Goal: Task Accomplishment & Management: Complete application form

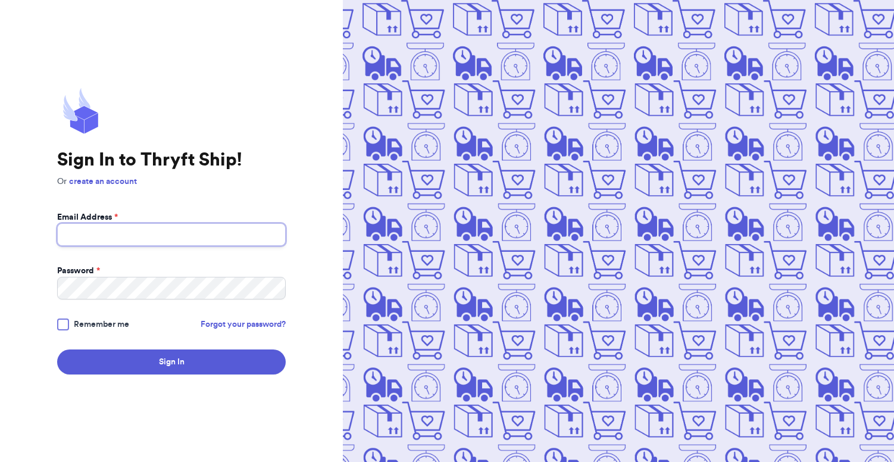
click at [166, 227] on input "Email Address *" at bounding box center [171, 234] width 229 height 23
type input "[PERSON_NAME][EMAIL_ADDRESS][PERSON_NAME][DOMAIN_NAME]"
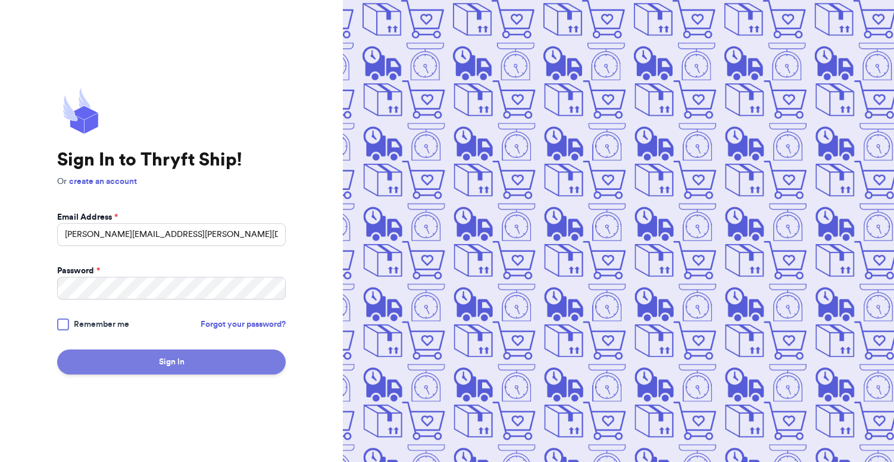
click at [143, 359] on button "Sign In" at bounding box center [171, 362] width 229 height 25
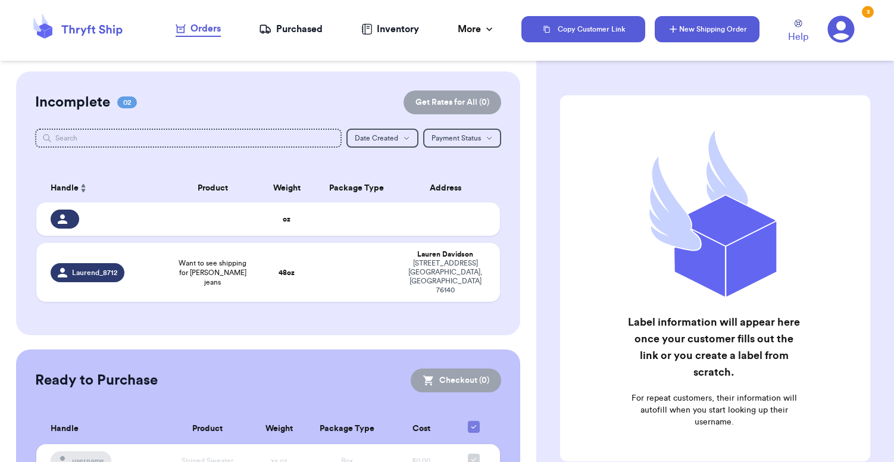
click at [706, 27] on button "New Shipping Order" at bounding box center [707, 29] width 105 height 26
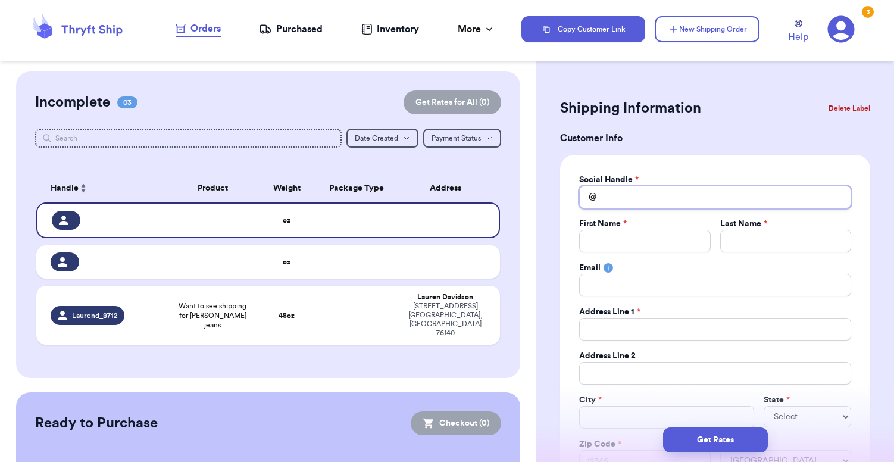
click at [649, 201] on input "Total Amount Paid" at bounding box center [715, 197] width 272 height 23
type input "r"
type input "ro"
type input "roo"
type input "root"
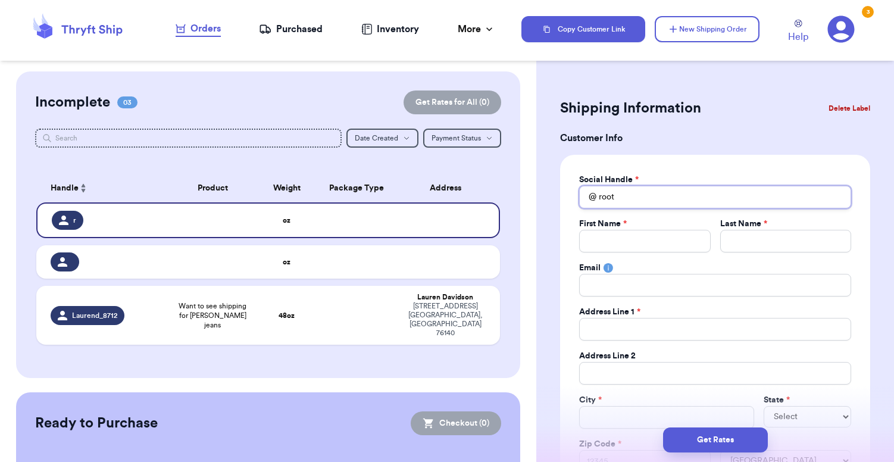
type input "roote"
type input "rooted"
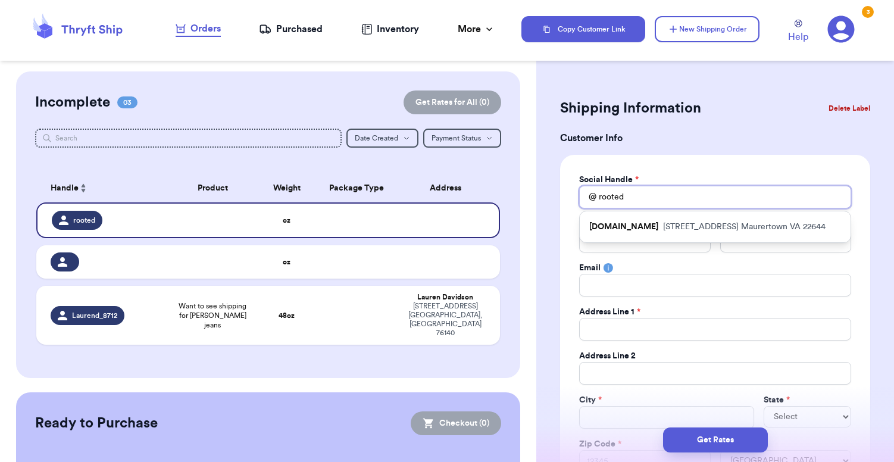
type input "rootedt"
type input "rootedth"
type input "rootedthr"
type input "rootedthre"
type input "rootedthrea"
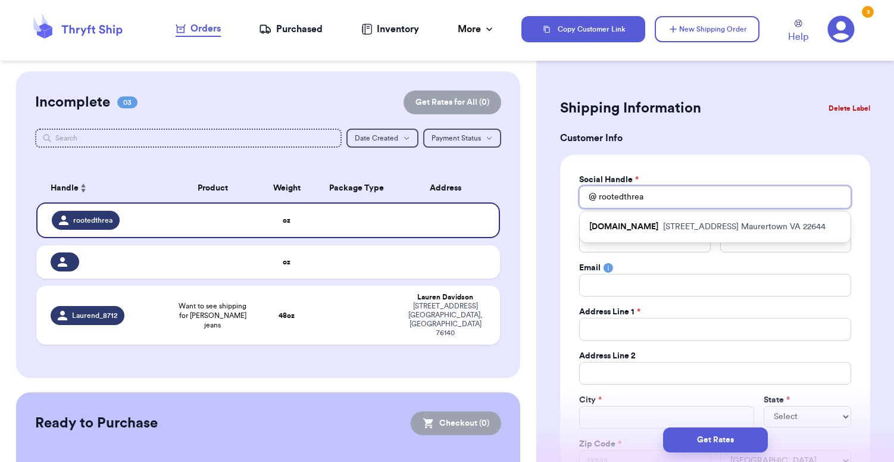
type input "rootedthread"
type input "rootedthreads"
click at [697, 227] on p "[STREET_ADDRESS]" at bounding box center [744, 227] width 163 height 12
type input "[DOMAIN_NAME]"
type input "[PERSON_NAME]"
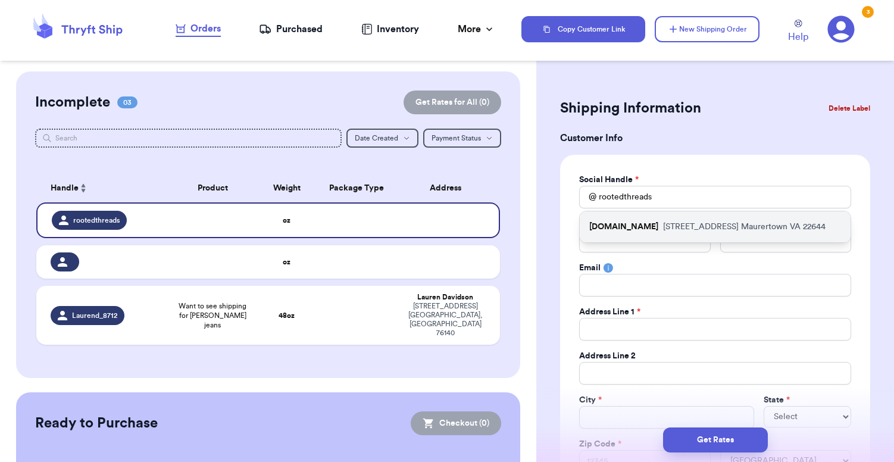
type input "[PERSON_NAME]"
type input "[EMAIL_ADDRESS][DOMAIN_NAME]"
type input "[STREET_ADDRESS]"
type input "Maurertown"
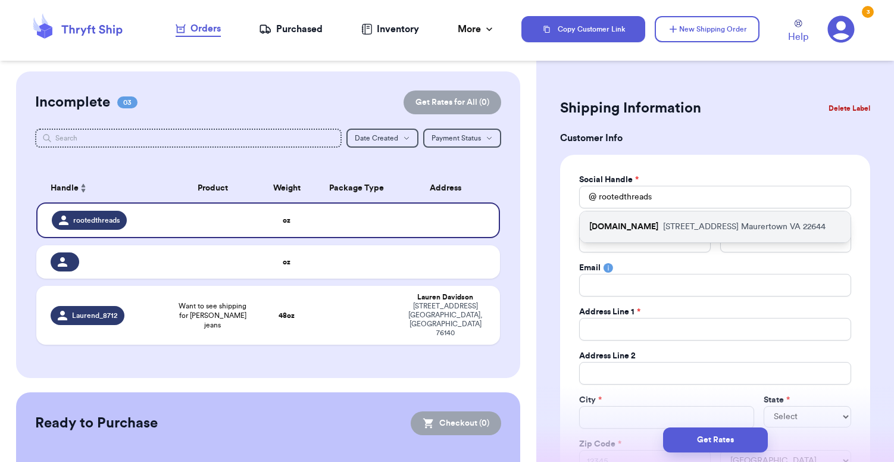
select select "VA"
type input "22644"
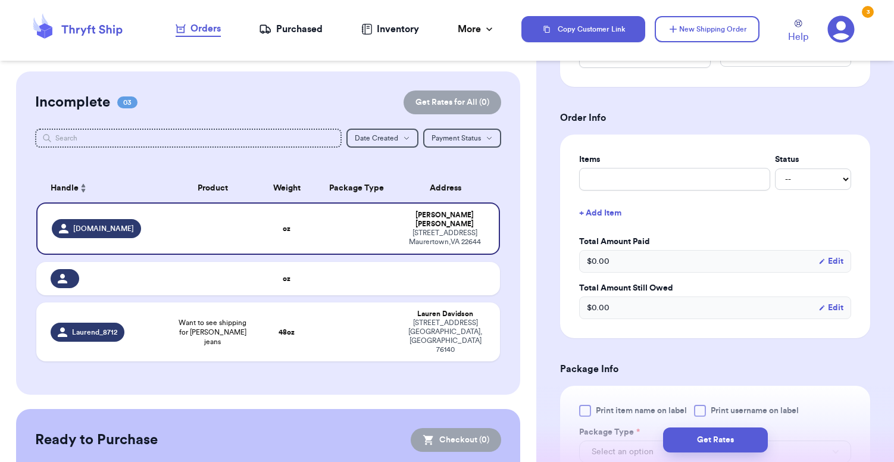
scroll to position [407, 0]
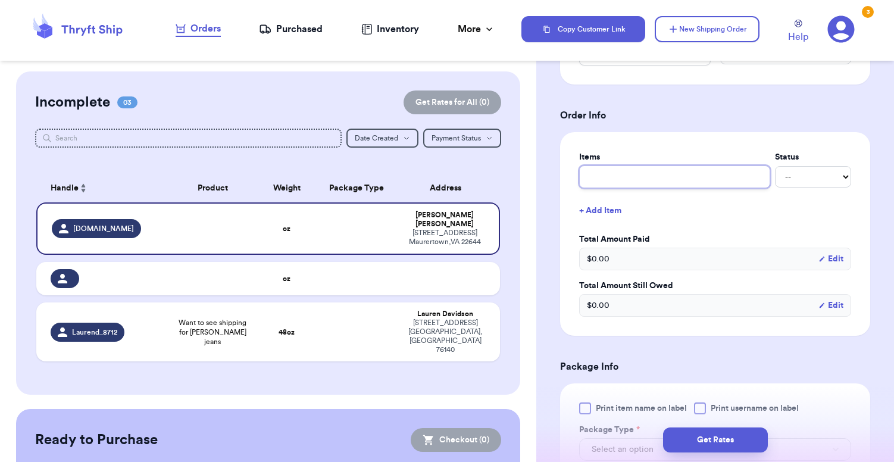
click at [651, 172] on input "text" at bounding box center [674, 177] width 191 height 23
type input "l"
type input "li"
type input "lio"
type input "lion"
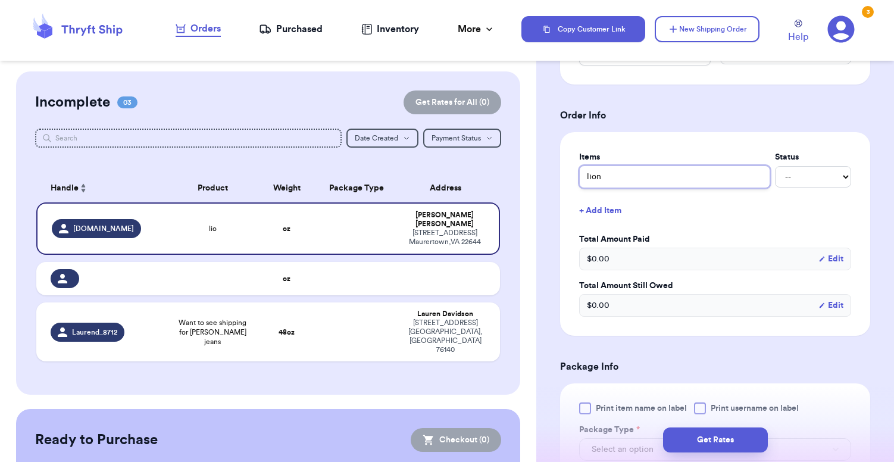
type input "lio"
type input "li"
type input "lin"
type input "line"
type input "linen"
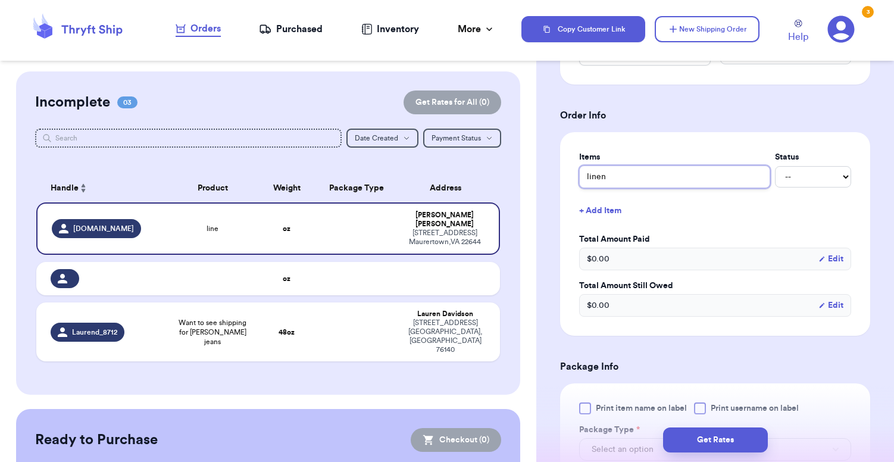
type input "linen"
type input "linen s"
type input "linen sh"
type input "linen shi"
type input "linen shir"
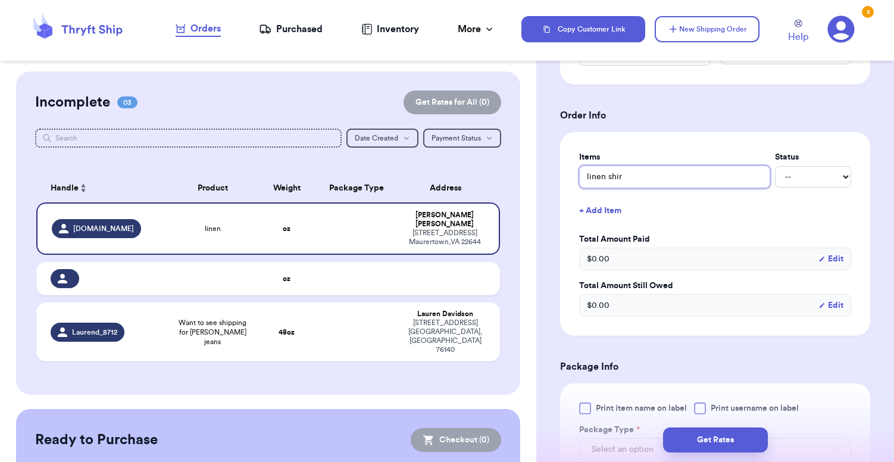
type input "linen shirt"
click at [799, 183] on select "-- Paid Owes" at bounding box center [813, 176] width 76 height 21
click at [611, 208] on button "+ Add Item" at bounding box center [716, 211] width 282 height 26
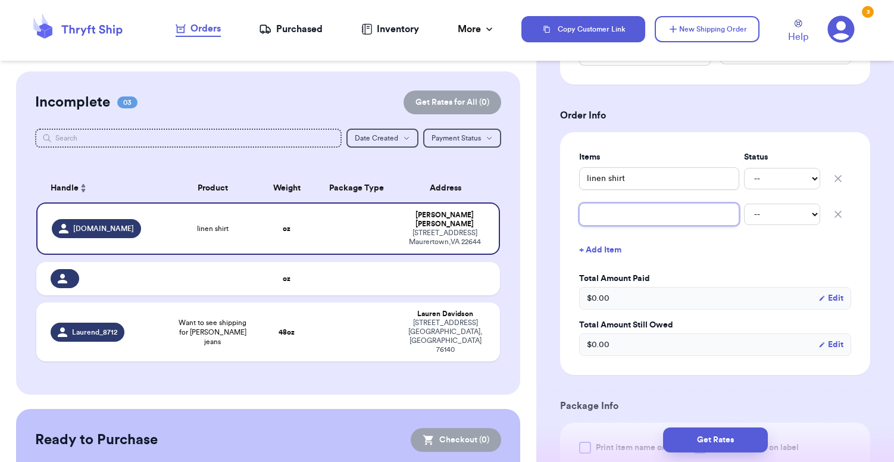
click at [611, 208] on input "text" at bounding box center [659, 214] width 160 height 23
type input "b"
type input "bo"
type input "boy"
type input "boys"
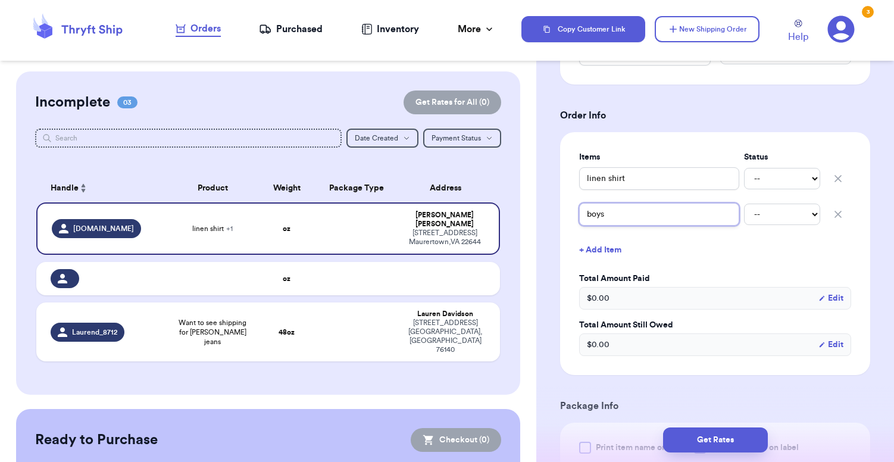
type input "boys"
type input "boys s"
type input "boys sh"
type input "boys sho"
type input "boys shoe"
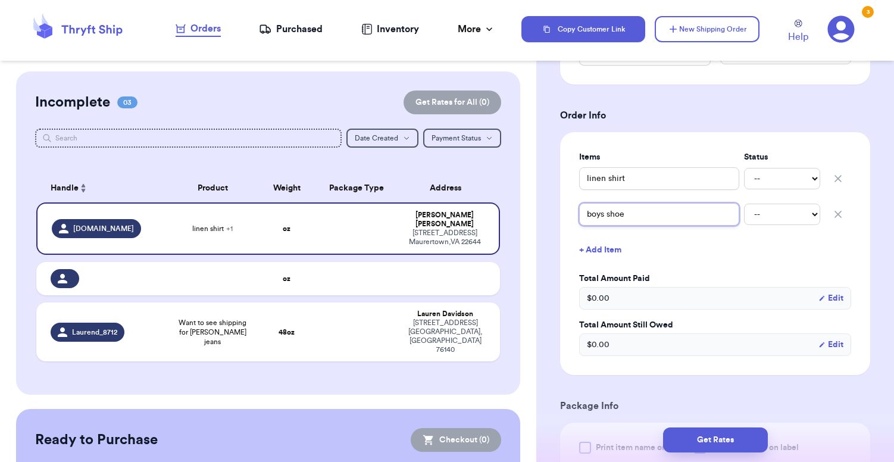
type input "boys shoes"
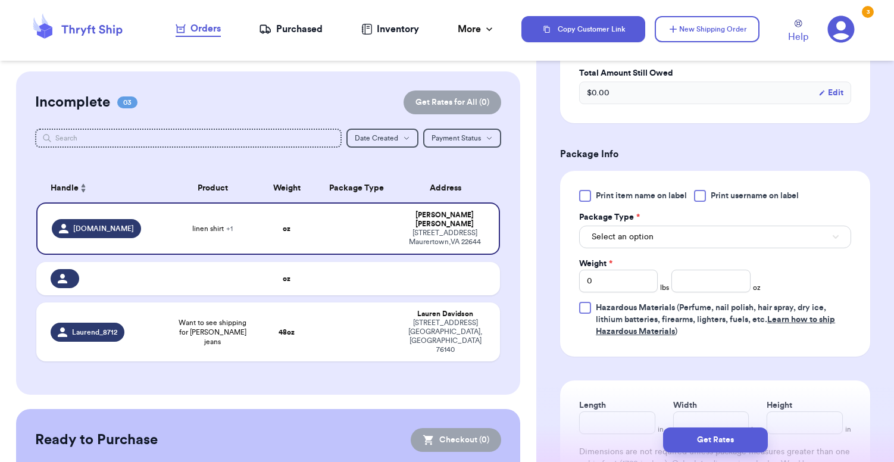
scroll to position [665, 0]
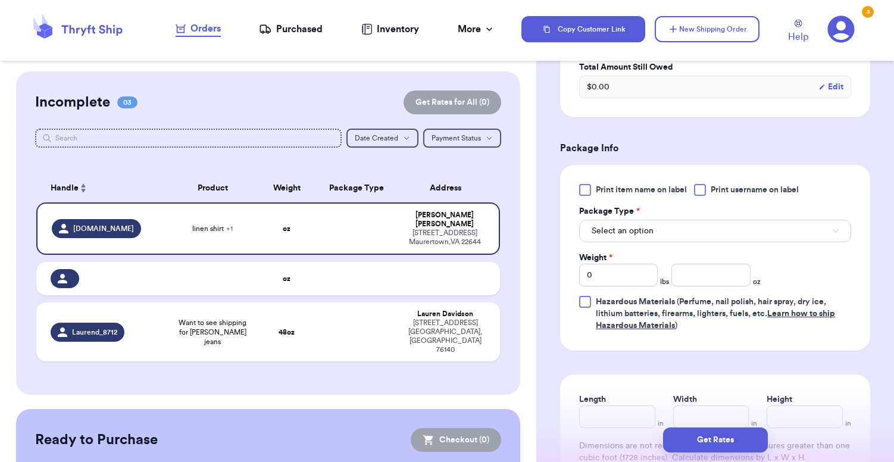
type input "boys shoes"
click at [631, 235] on span "Select an option" at bounding box center [623, 231] width 62 height 12
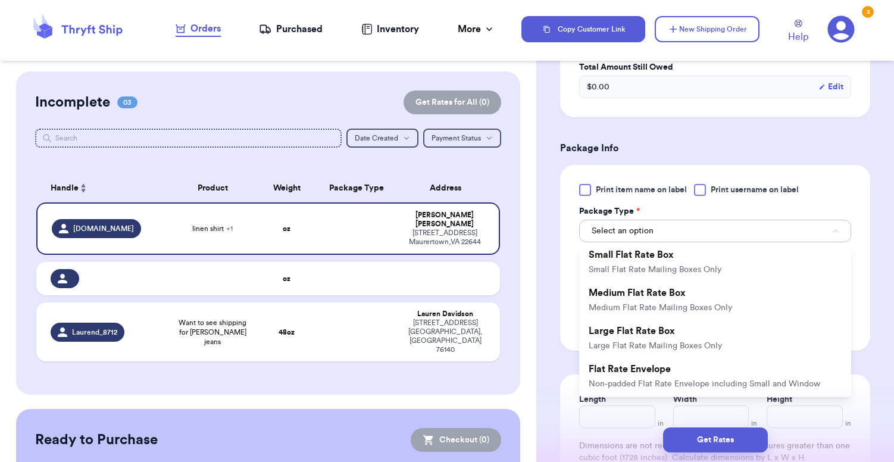
scroll to position [141, 0]
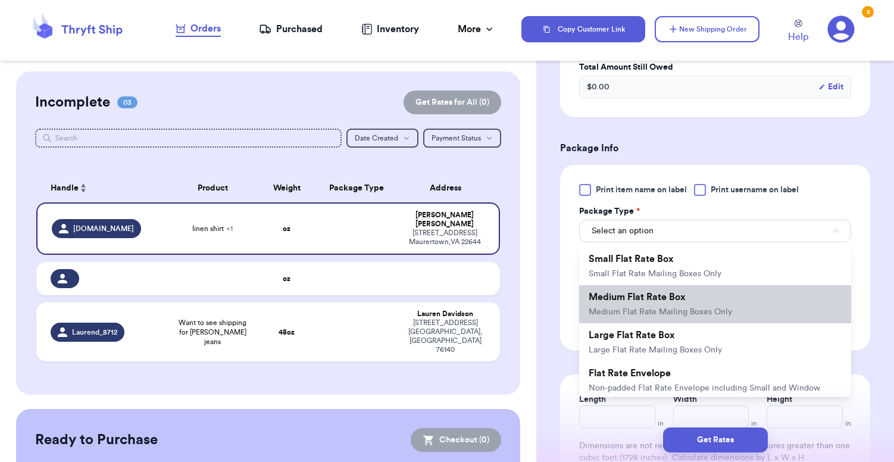
click at [656, 316] on span "Medium Flat Rate Mailing Boxes Only" at bounding box center [661, 312] width 144 height 8
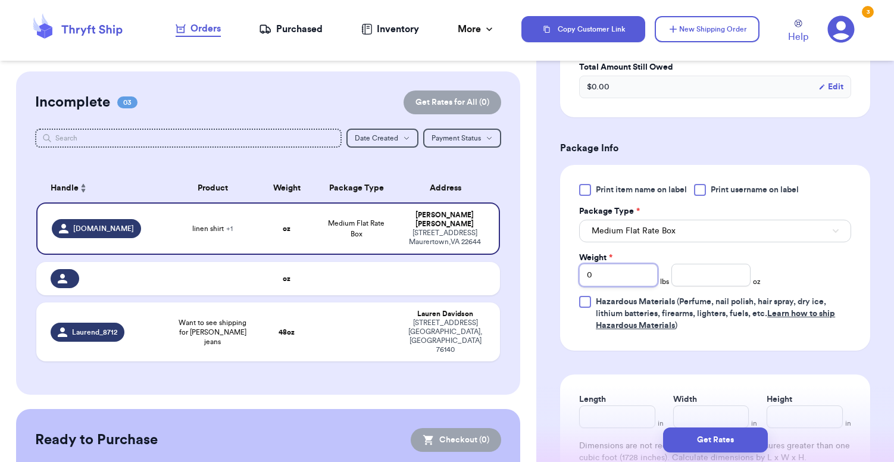
click at [633, 277] on input "0" at bounding box center [618, 275] width 79 height 23
type input "5"
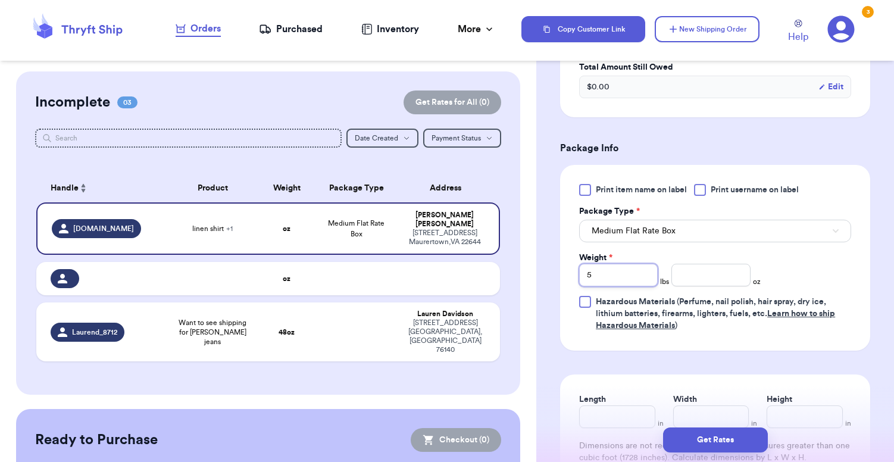
type input "5"
click at [717, 332] on span "Hazardous Materials (Perfume, nail polish, hair spray, dry ice, lithium batteri…" at bounding box center [723, 314] width 255 height 36
click at [0, 0] on input "Hazardous Materials (Perfume, nail polish, hair spray, dry ice, lithium batteri…" at bounding box center [0, 0] width 0 height 0
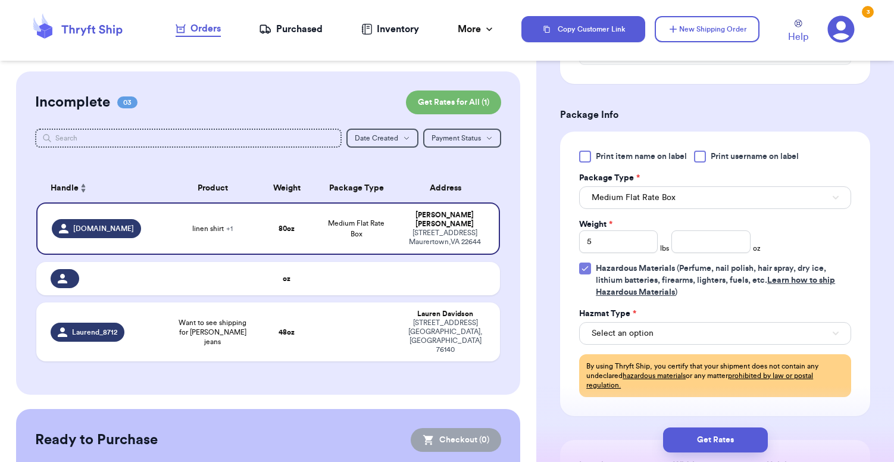
scroll to position [710, 0]
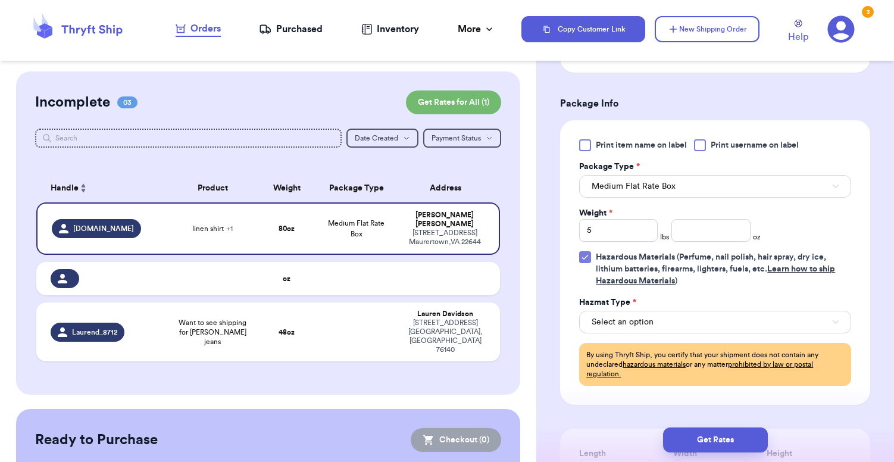
click at [590, 258] on icon at bounding box center [586, 257] width 10 height 10
click at [0, 0] on input "Hazardous Materials (Perfume, nail polish, hair spray, dry ice, lithium batteri…" at bounding box center [0, 0] width 0 height 0
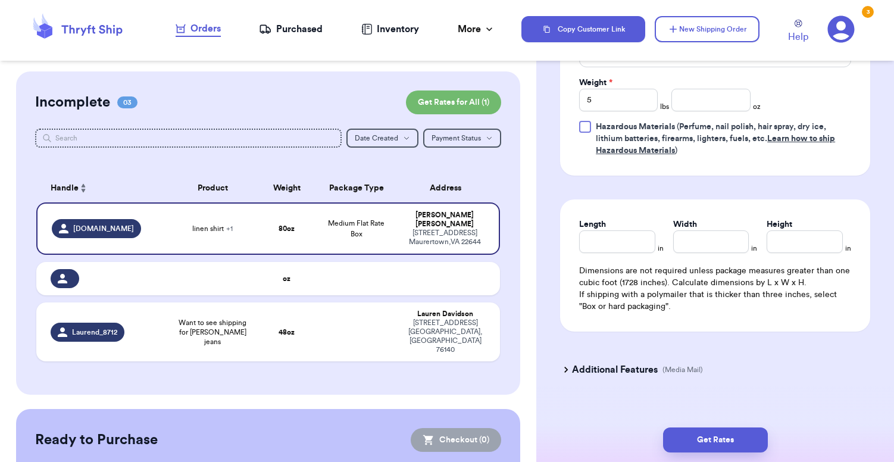
scroll to position [856, 0]
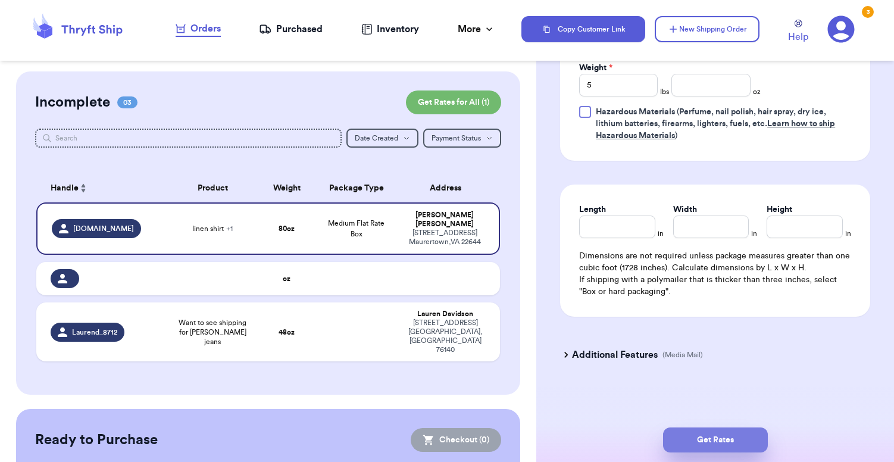
click at [716, 440] on button "Get Rates" at bounding box center [715, 440] width 105 height 25
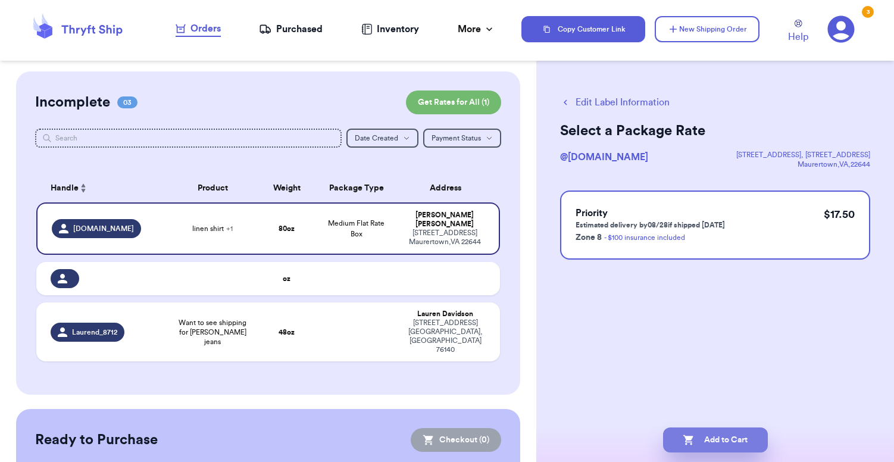
click at [728, 436] on button "Add to Cart" at bounding box center [715, 440] width 105 height 25
checkbox input "true"
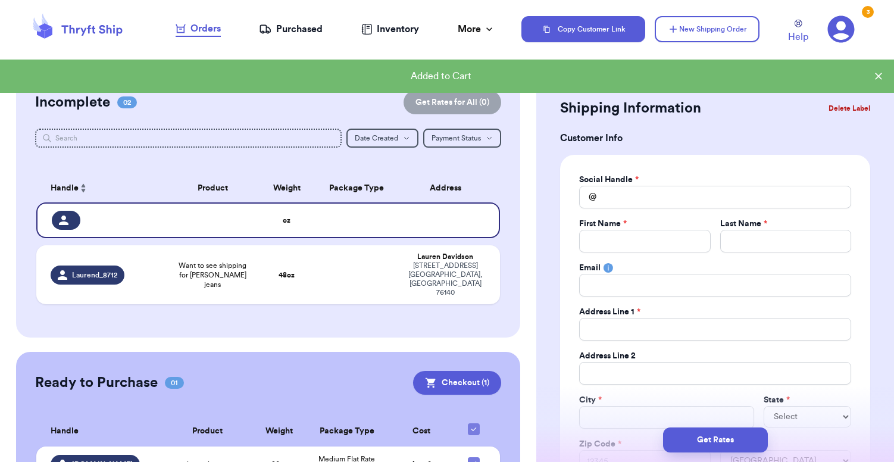
scroll to position [49, 0]
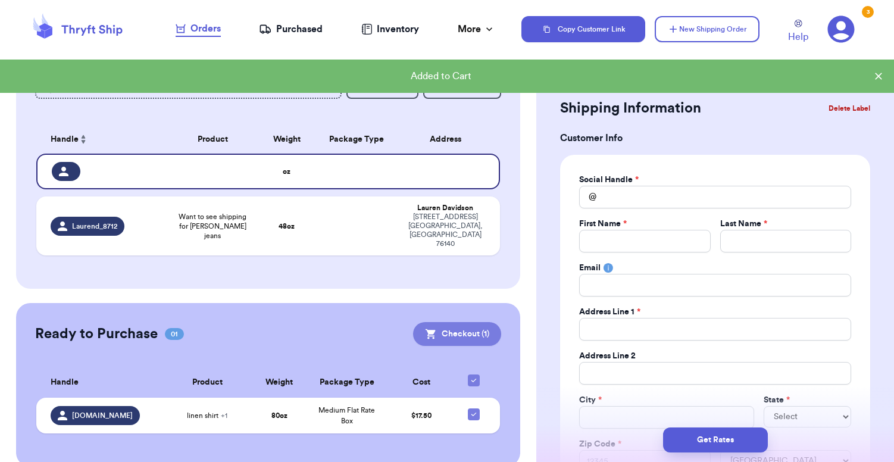
click at [461, 322] on button "Checkout ( 1 )" at bounding box center [457, 334] width 88 height 24
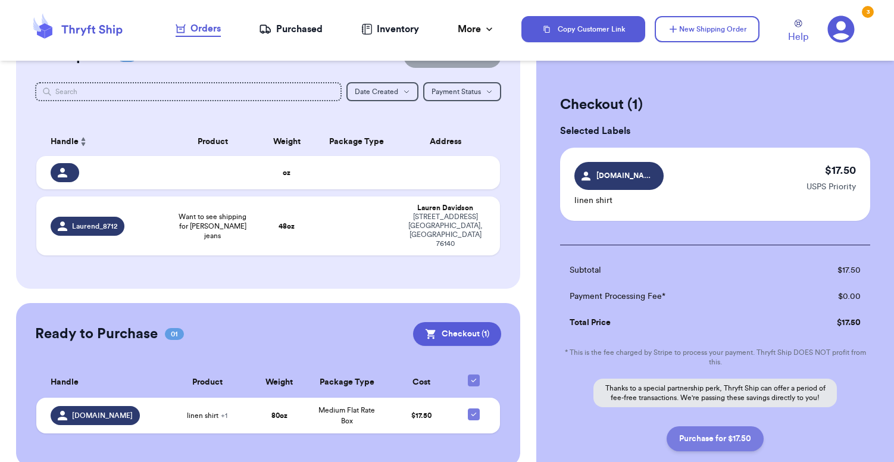
click at [723, 447] on button "Purchase for $17.50" at bounding box center [715, 438] width 97 height 25
checkbox input "false"
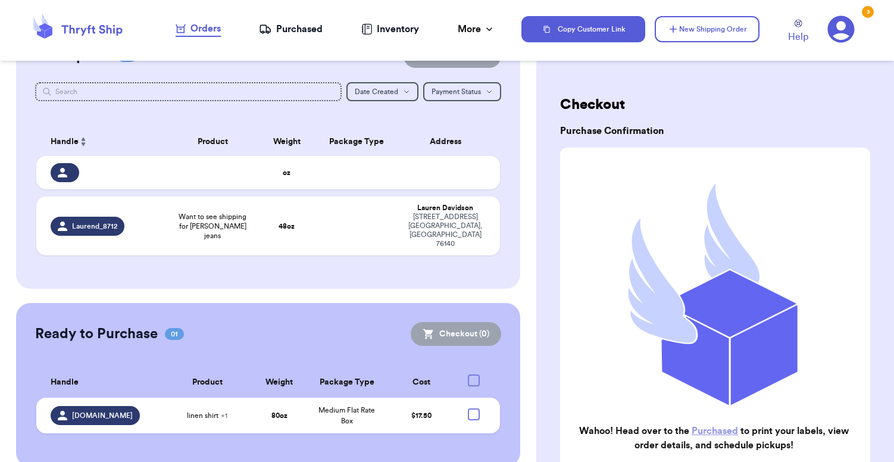
checkbox input "true"
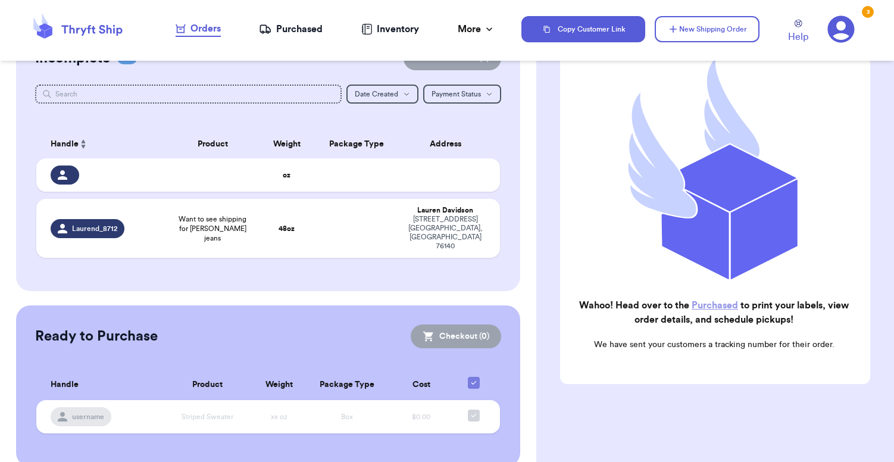
scroll to position [131, 0]
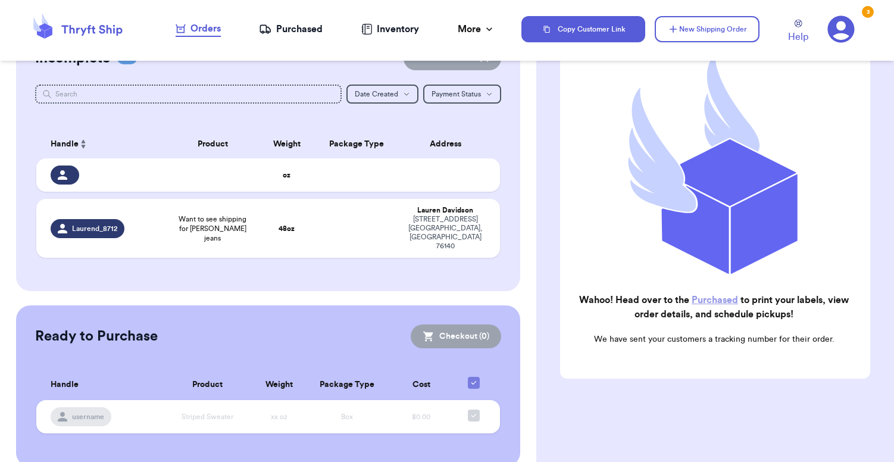
click at [715, 298] on link "Purchased" at bounding box center [715, 300] width 46 height 10
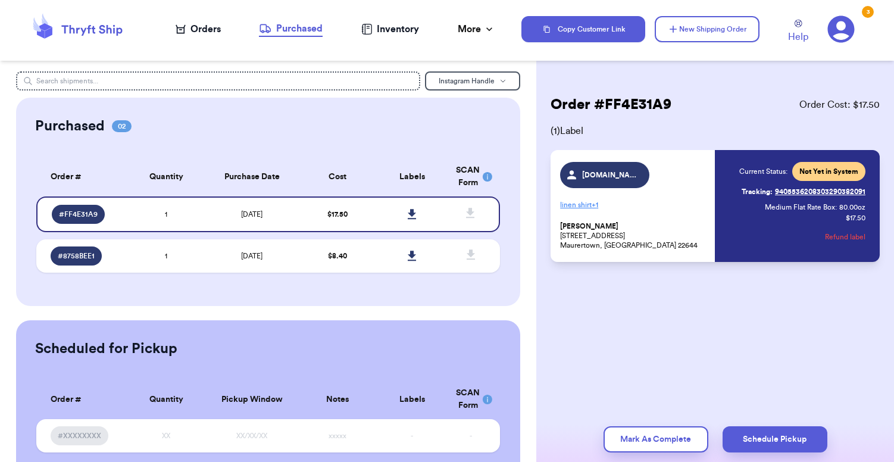
click at [787, 191] on link "Tracking: 9405536208303290382091" at bounding box center [804, 191] width 124 height 19
click at [413, 214] on icon at bounding box center [412, 214] width 8 height 10
click at [848, 26] on icon at bounding box center [841, 29] width 27 height 27
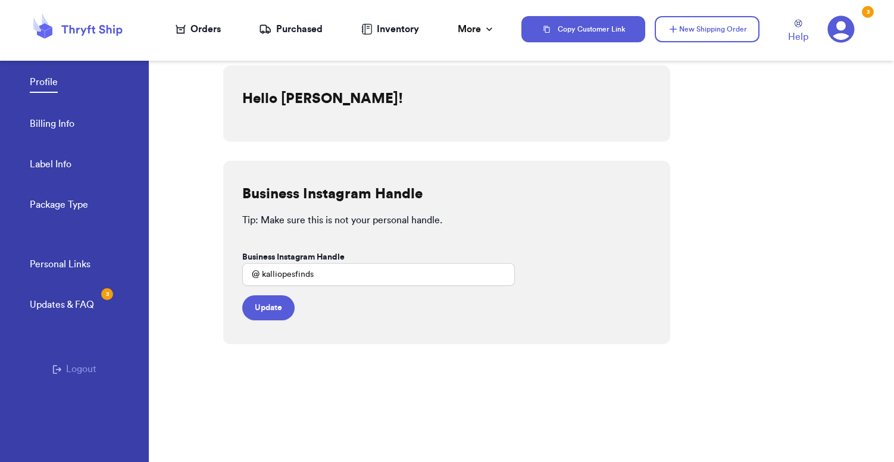
click at [60, 124] on link "Billing Info" at bounding box center [52, 125] width 45 height 17
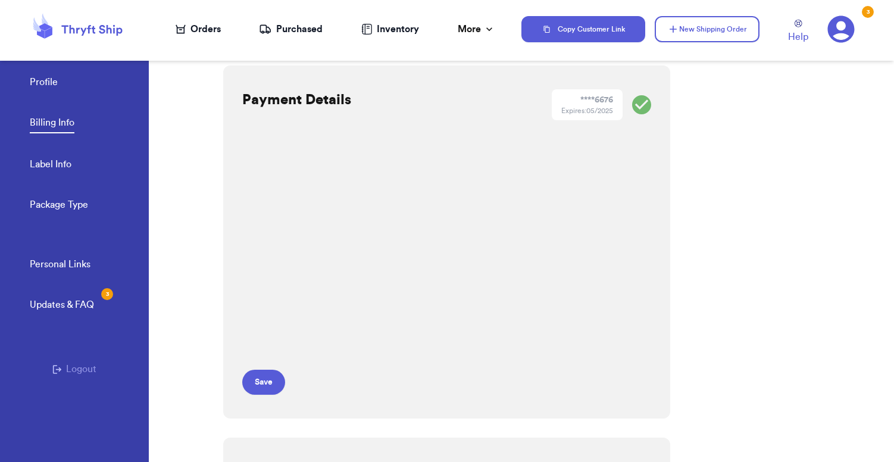
click at [56, 76] on link "Profile" at bounding box center [44, 83] width 28 height 17
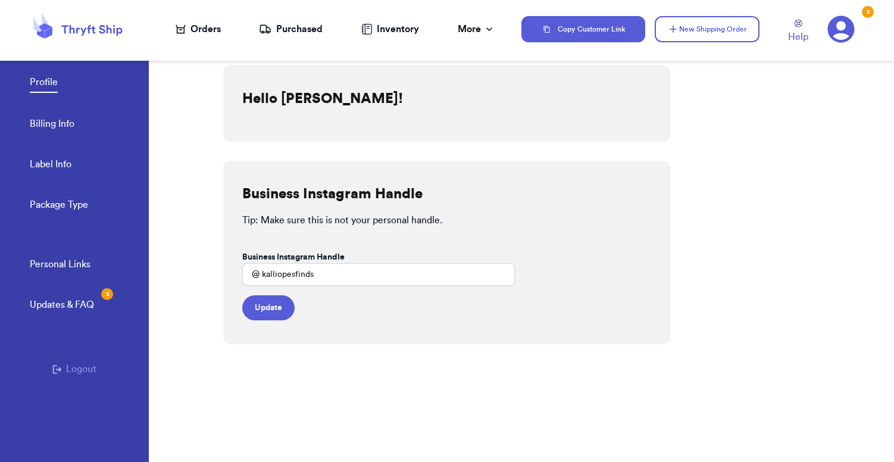
click at [56, 76] on link "Profile" at bounding box center [44, 84] width 28 height 18
click at [70, 121] on link "Billing Info" at bounding box center [52, 125] width 45 height 17
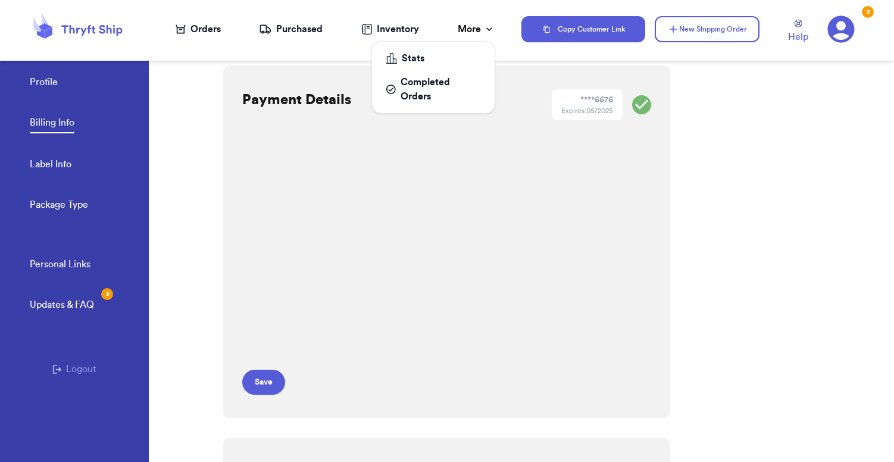
click at [458, 26] on div "More" at bounding box center [477, 29] width 38 height 14
click at [473, 26] on div "More" at bounding box center [477, 29] width 38 height 14
click at [45, 161] on link "Label Info" at bounding box center [51, 165] width 42 height 17
select select "AZ"
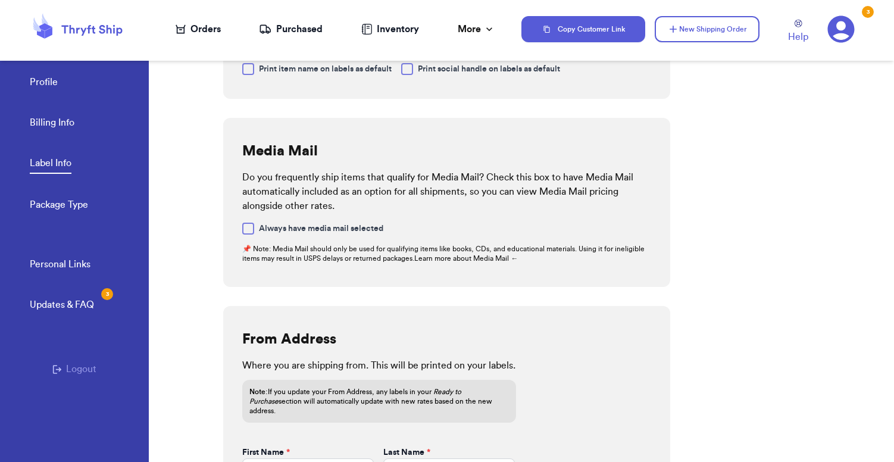
scroll to position [495, 0]
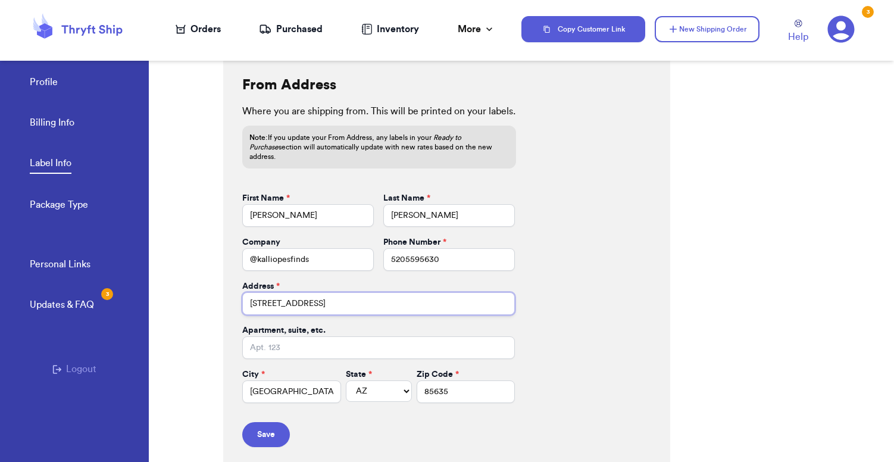
click at [312, 298] on input "[STREET_ADDRESS]" at bounding box center [378, 303] width 273 height 23
drag, startPoint x: 268, startPoint y: 296, endPoint x: 212, endPoint y: 296, distance: 56.0
click at [212, 296] on div "Profile Billing Info Label Info Package Type Personal Links Updates & FAQ 3 Log…" at bounding box center [447, 231] width 894 height 462
type input "926 Pico Ct"
click at [281, 429] on button "Save" at bounding box center [266, 434] width 48 height 25
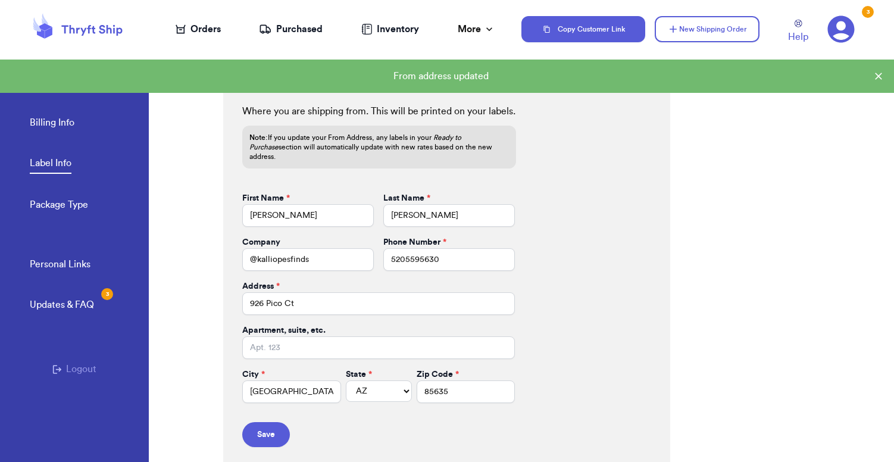
click at [878, 75] on icon at bounding box center [878, 76] width 7 height 7
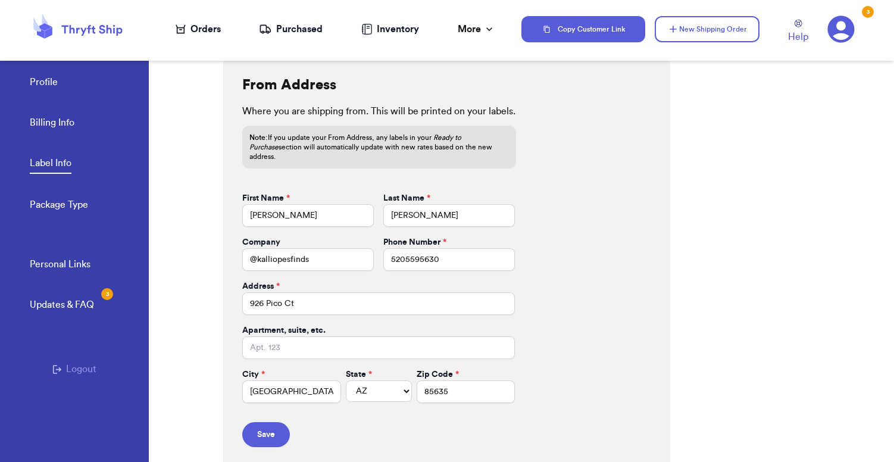
click at [95, 37] on icon at bounding box center [77, 29] width 95 height 32
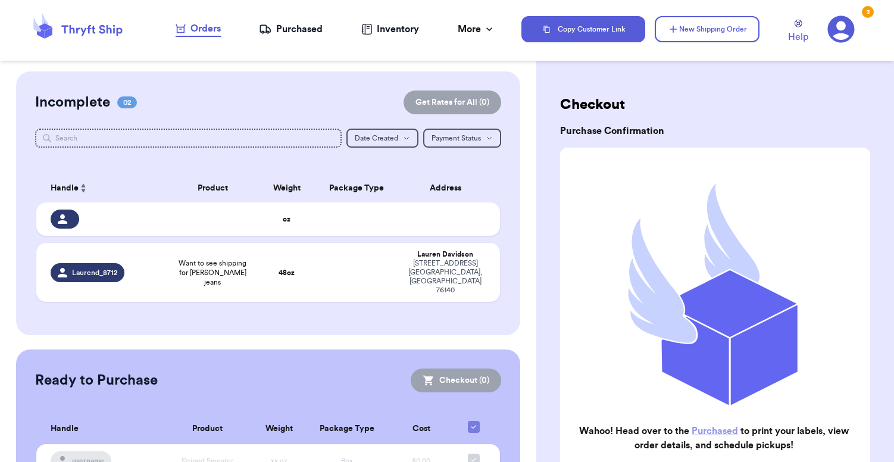
scroll to position [44, 0]
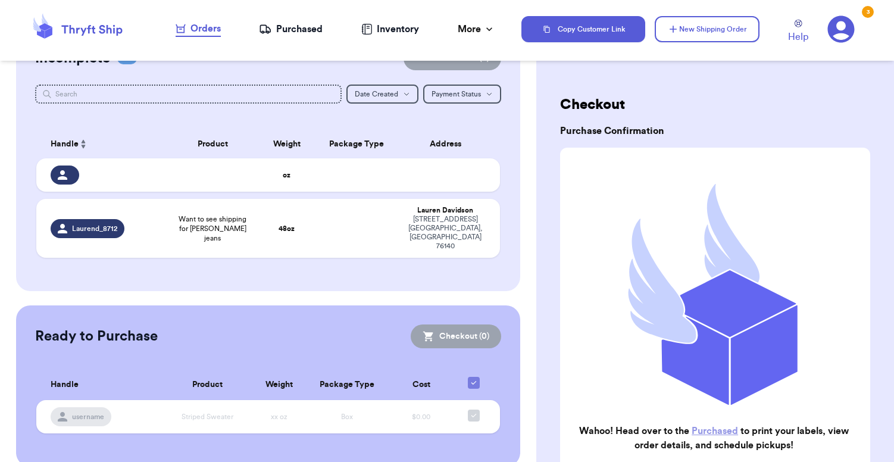
click at [303, 37] on nav "Orders Purchased Inventory More Stats Completed Orders" at bounding box center [335, 29] width 373 height 39
click at [302, 31] on div "Purchased" at bounding box center [291, 29] width 64 height 14
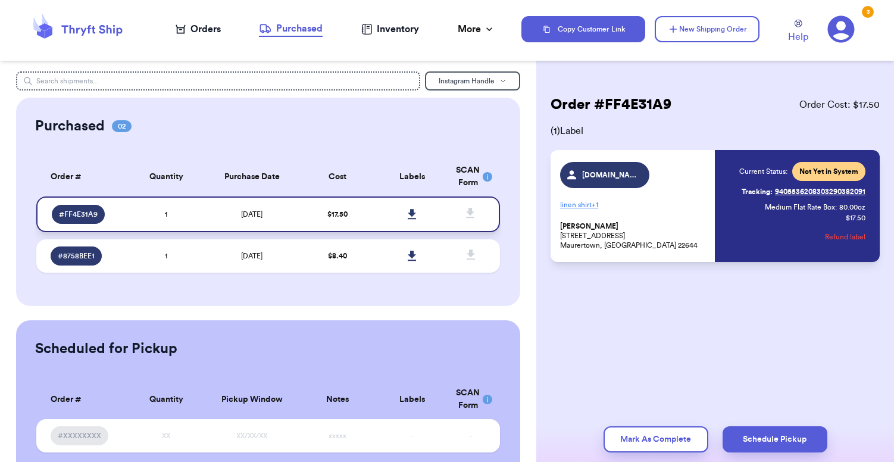
click at [413, 216] on icon at bounding box center [412, 214] width 9 height 11
click at [410, 212] on icon at bounding box center [412, 214] width 8 height 10
click at [411, 212] on icon at bounding box center [412, 214] width 8 height 10
click at [854, 25] on icon at bounding box center [841, 28] width 27 height 27
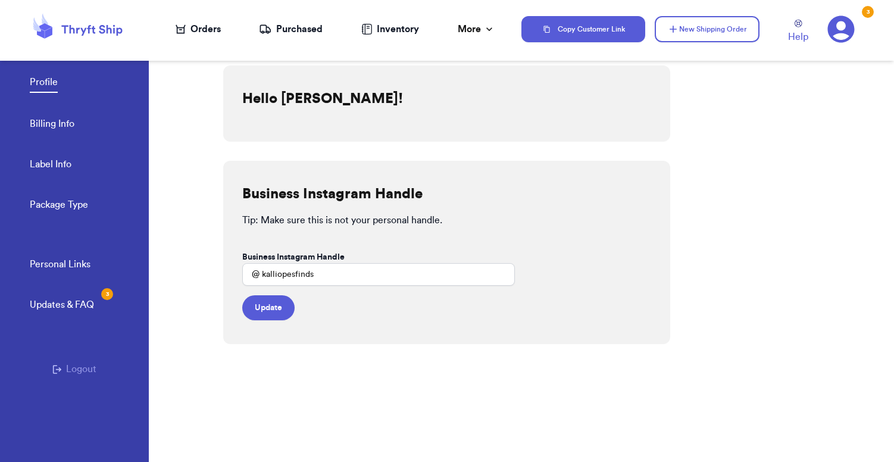
click at [80, 372] on button "Logout" at bounding box center [74, 369] width 44 height 14
